Goal: Navigation & Orientation: Find specific page/section

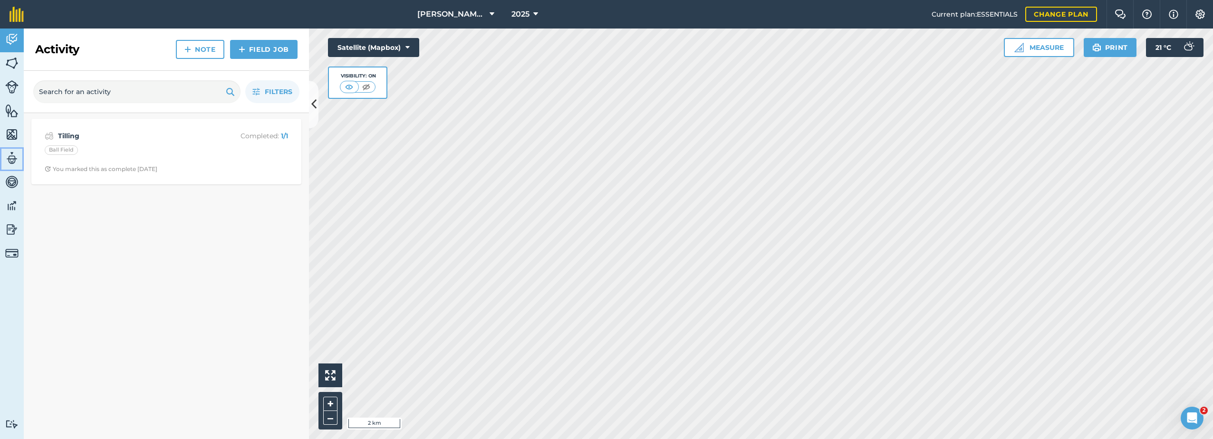
click at [14, 161] on img at bounding box center [11, 158] width 13 height 14
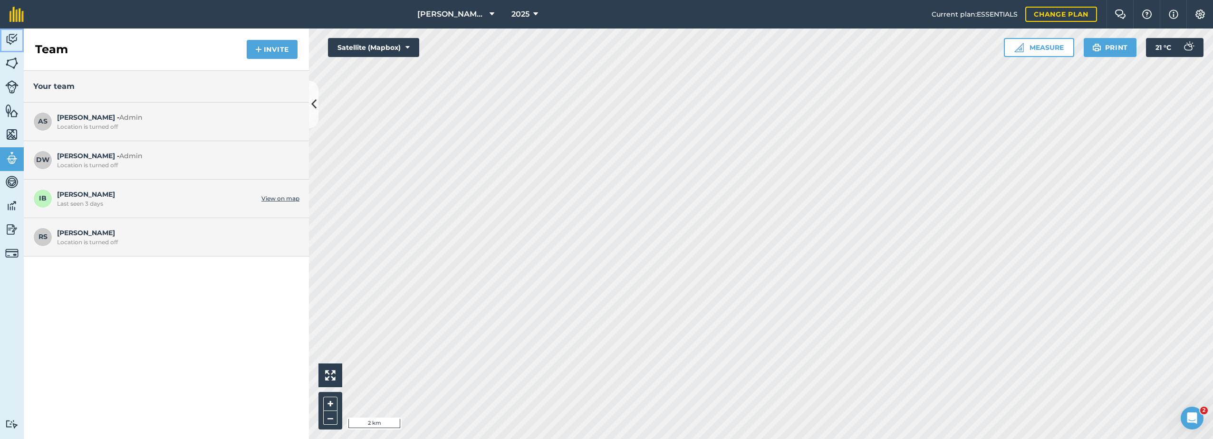
click at [11, 36] on img at bounding box center [11, 39] width 13 height 14
